Goal: Task Accomplishment & Management: Use online tool/utility

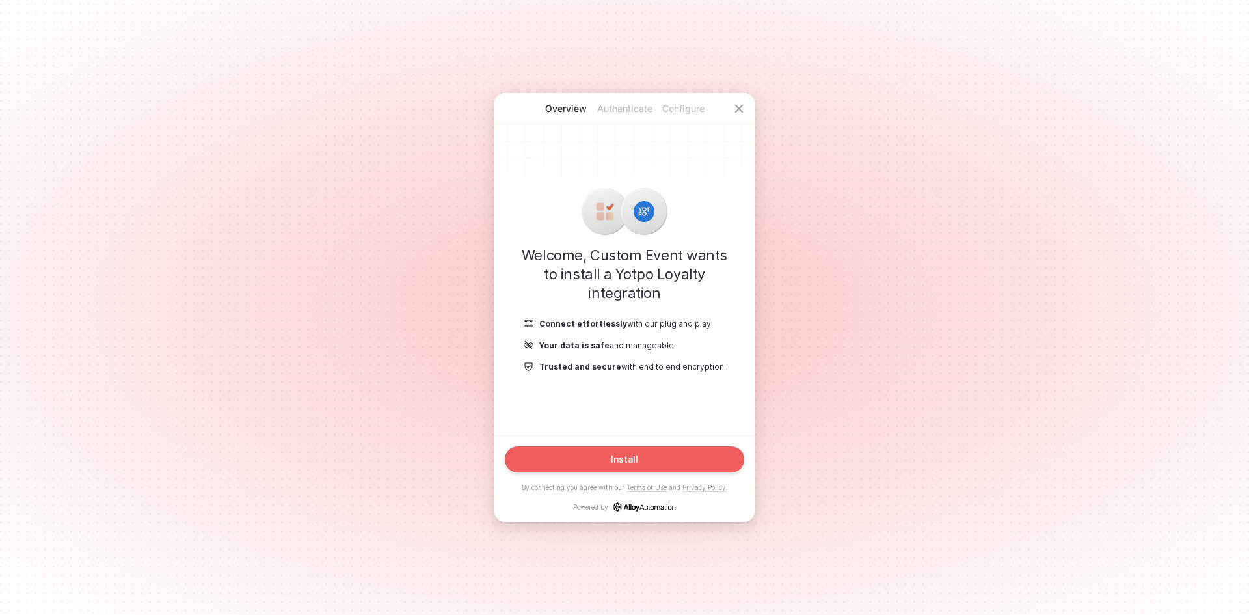
drag, startPoint x: 610, startPoint y: 468, endPoint x: 611, endPoint y: 454, distance: 14.4
click at [611, 454] on button "Install" at bounding box center [624, 459] width 239 height 26
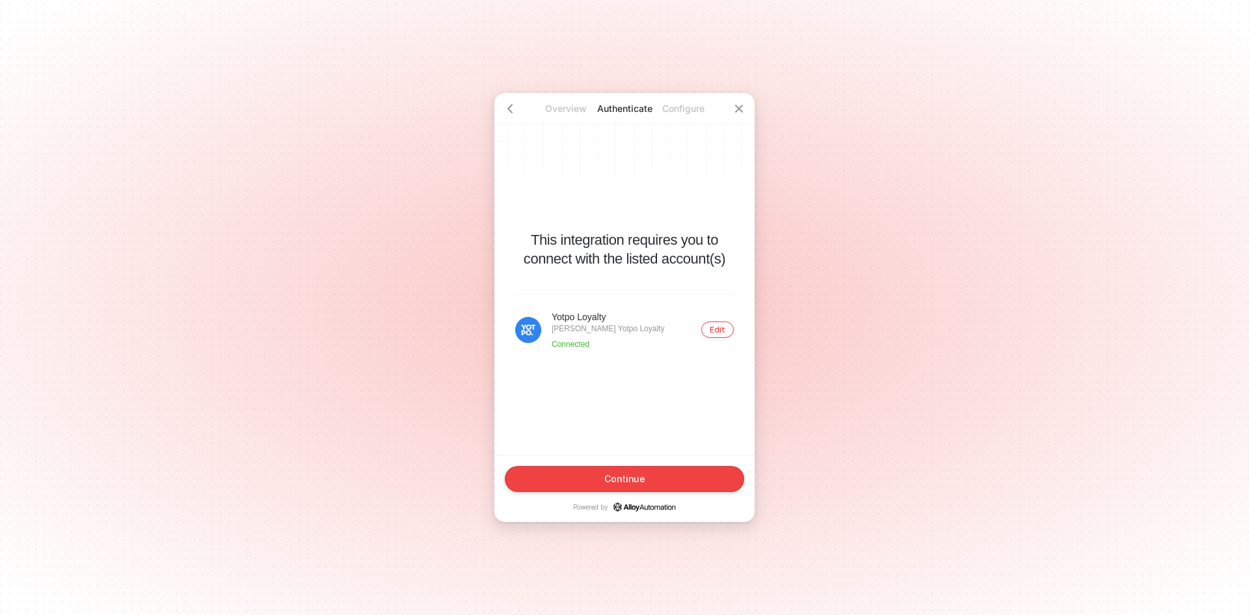
click at [719, 327] on div "Edit" at bounding box center [718, 330] width 16 height 10
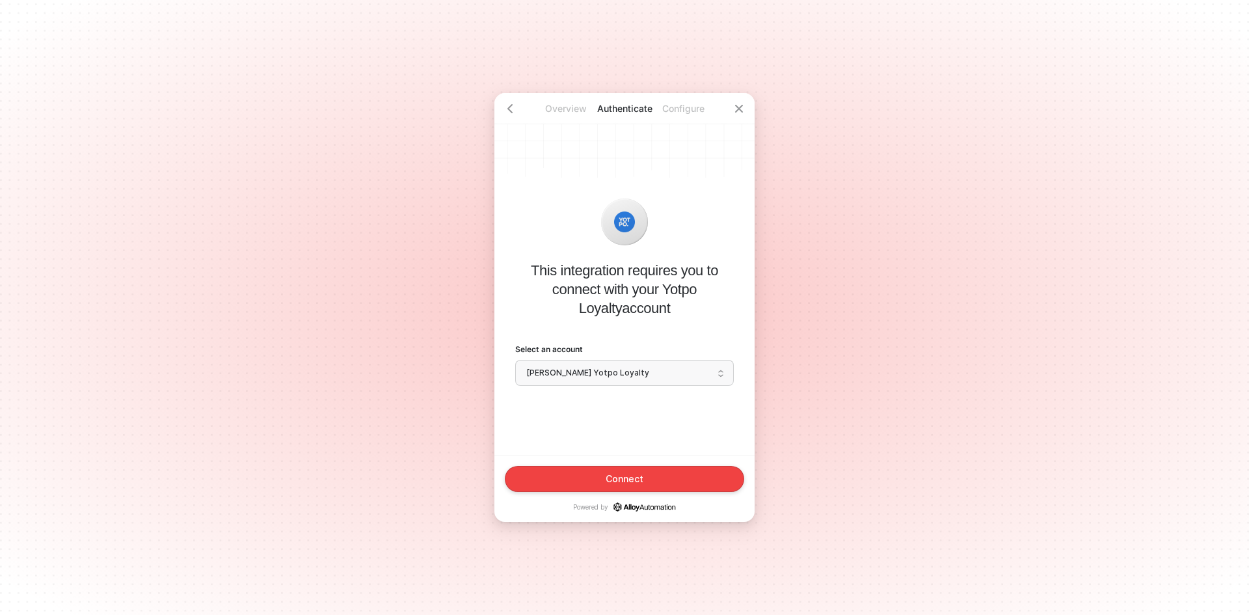
click at [631, 376] on span "[PERSON_NAME] Yotpo Loyalty" at bounding box center [624, 373] width 196 height 20
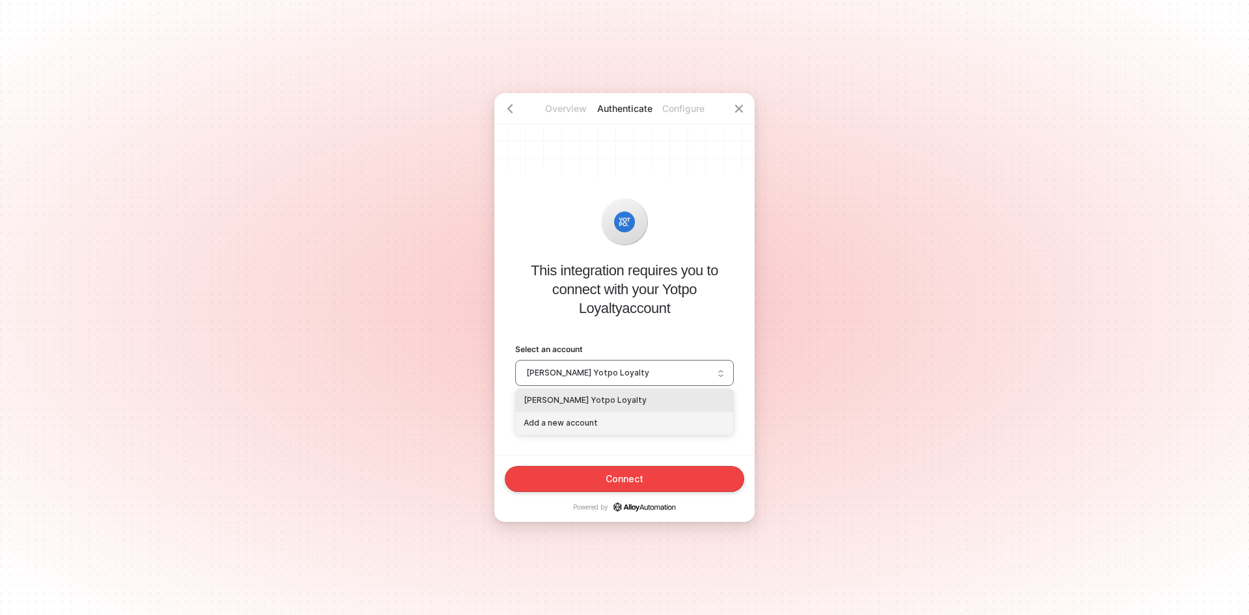
click at [624, 420] on div "Add a new account" at bounding box center [625, 423] width 202 height 12
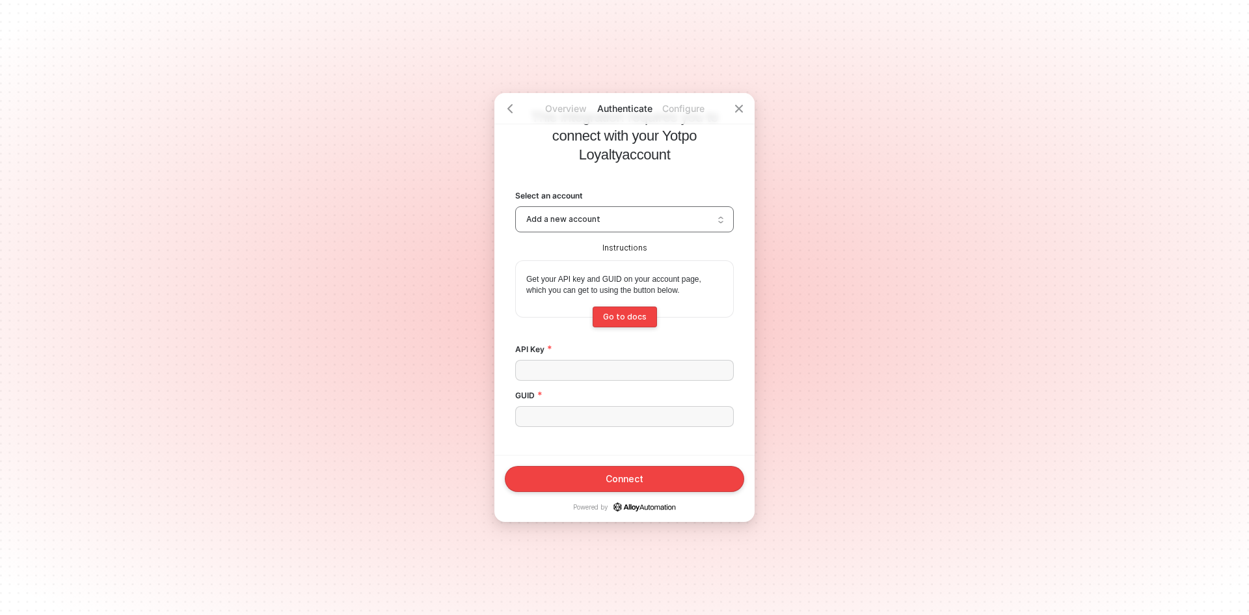
scroll to position [113, 0]
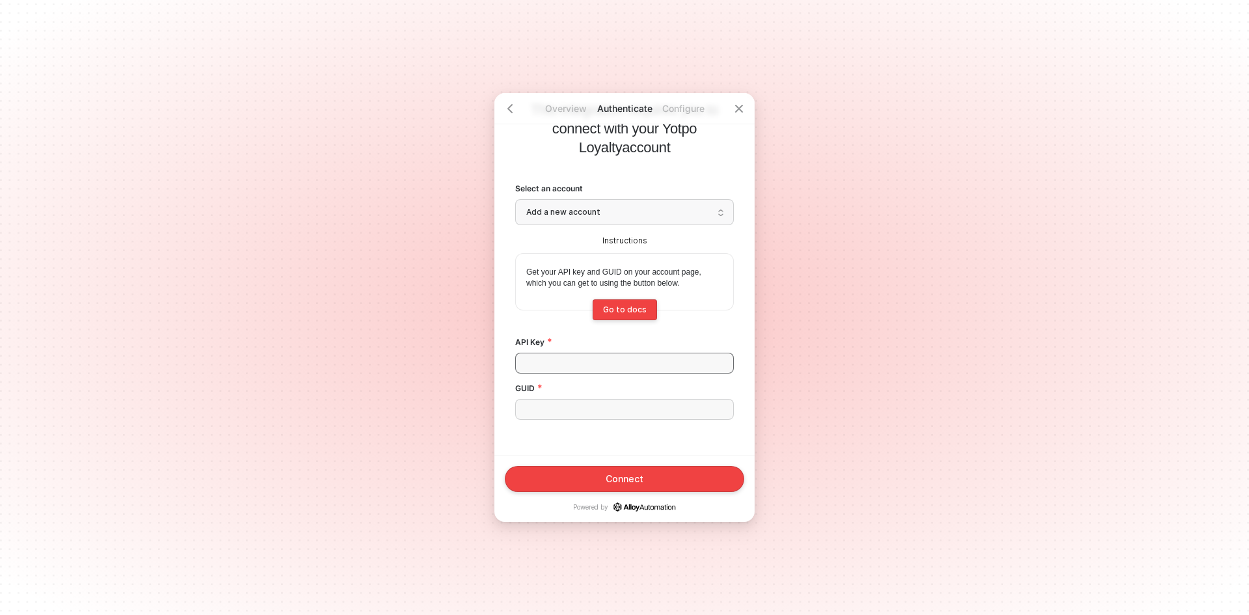
click at [635, 364] on input "API Key" at bounding box center [624, 363] width 219 height 21
click at [615, 408] on input "GUID" at bounding box center [624, 409] width 219 height 21
paste input "b0ZB0IhcNRuj8qzrAh0Heg"
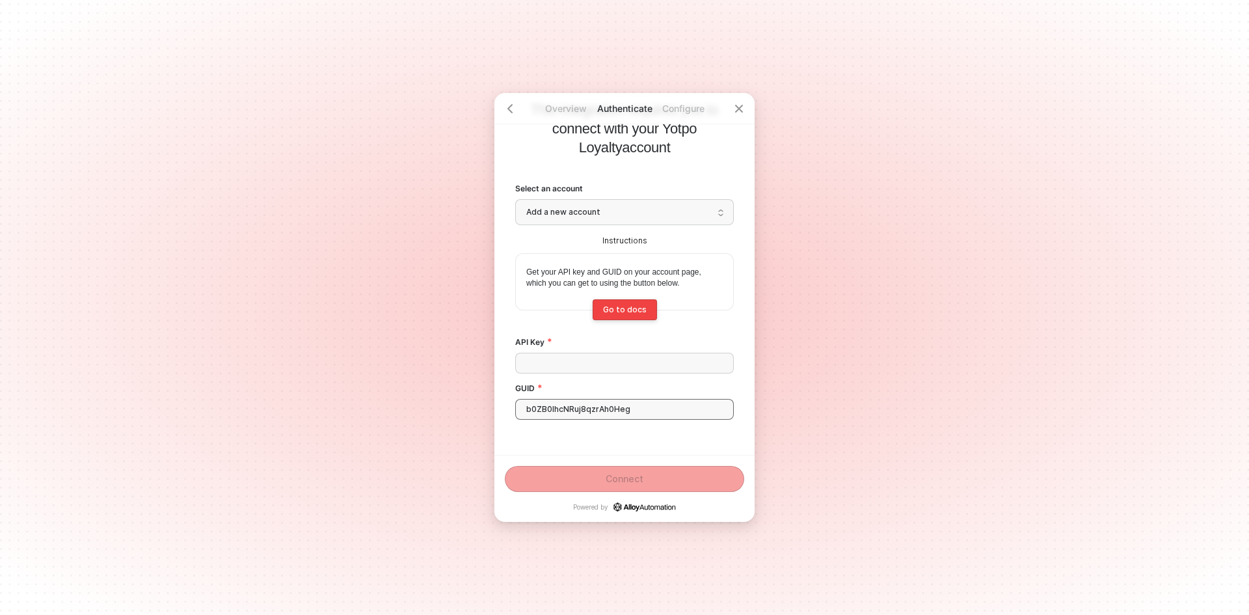
type input "b0ZB0IhcNRuj8qzrAh0Heg"
click at [533, 356] on input "API Key" at bounding box center [624, 363] width 219 height 21
paste input "Wy3KsaW7ovtUVrzaWluLKwtt"
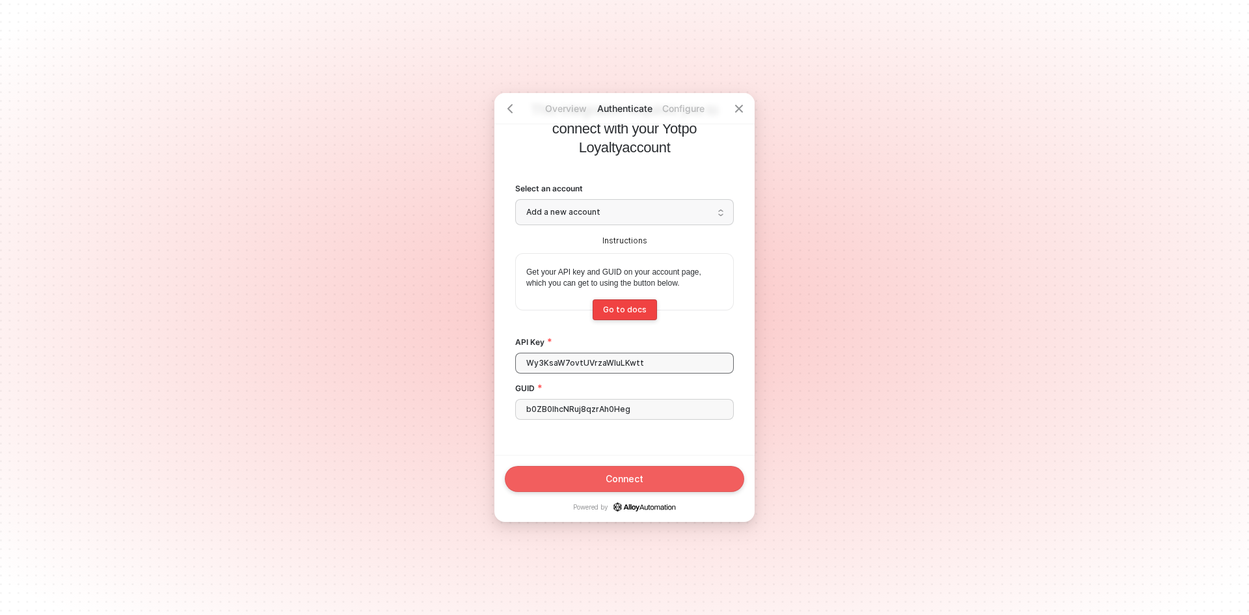
type input "Wy3KsaW7ovtUVrzaWluLKwtt"
click at [571, 487] on button "Connect" at bounding box center [624, 479] width 239 height 26
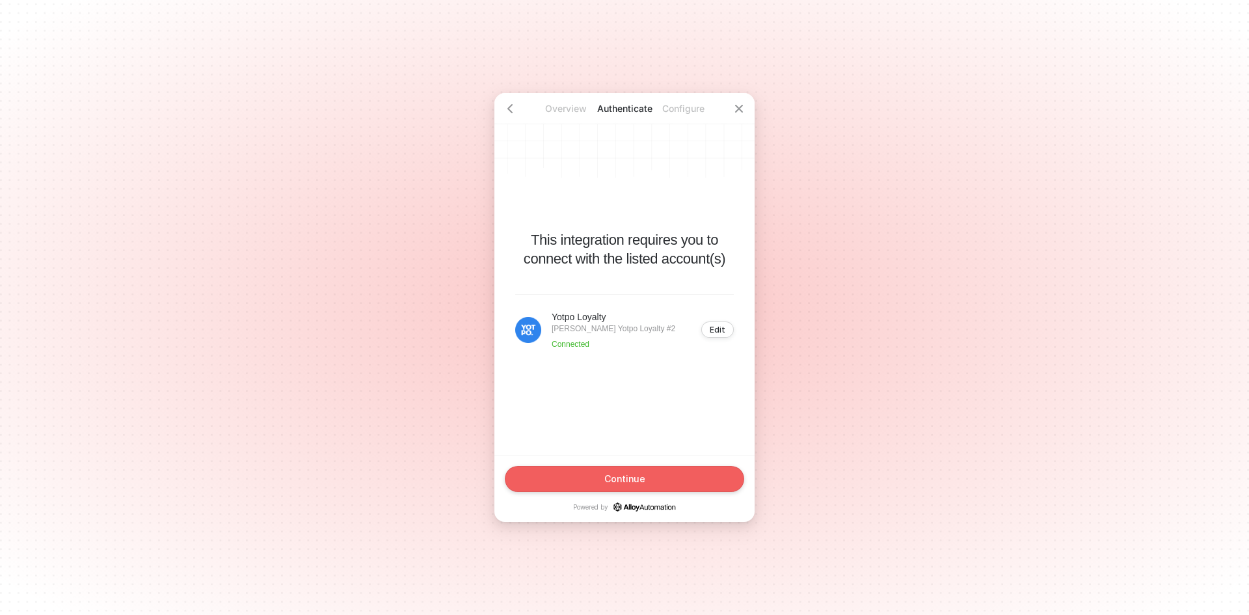
click at [571, 487] on button "Continue" at bounding box center [624, 479] width 239 height 26
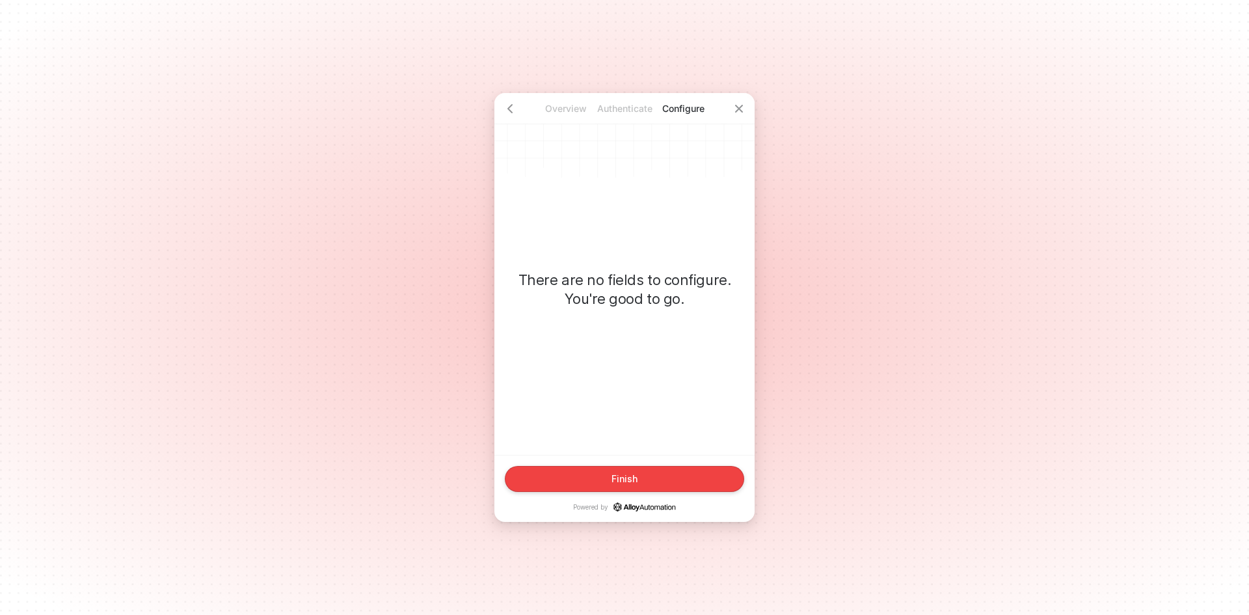
click at [570, 492] on div "Finish Powered by" at bounding box center [624, 489] width 239 height 46
click at [575, 478] on button "Finish" at bounding box center [624, 479] width 239 height 26
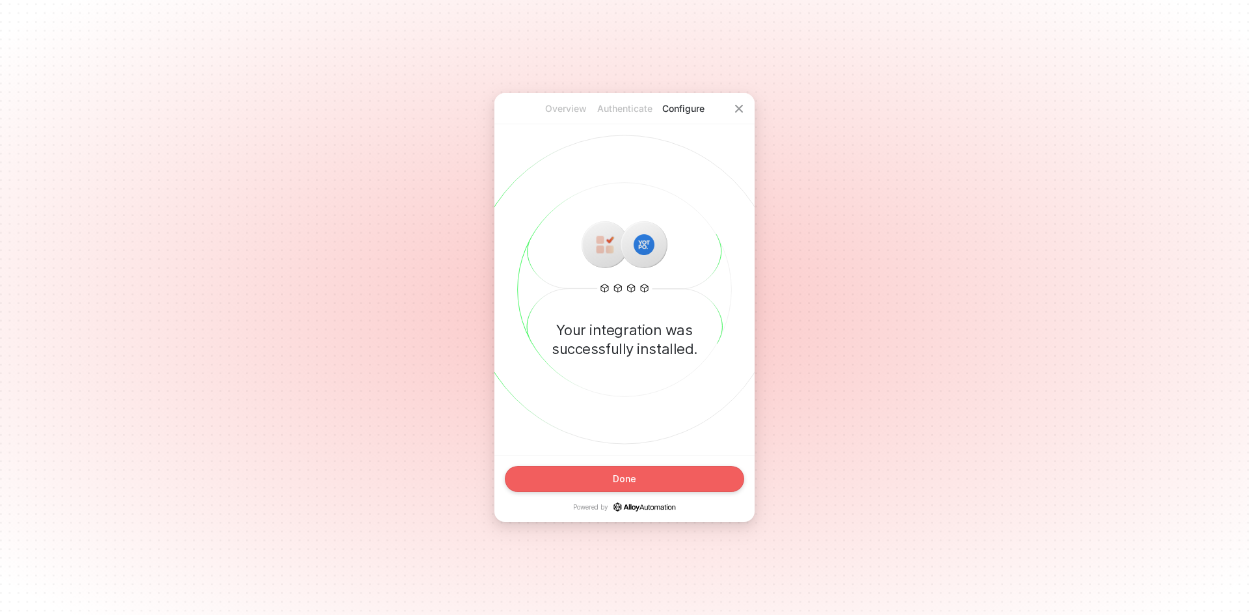
click at [668, 474] on button "Done" at bounding box center [624, 479] width 239 height 26
